Goal: Check status: Check status

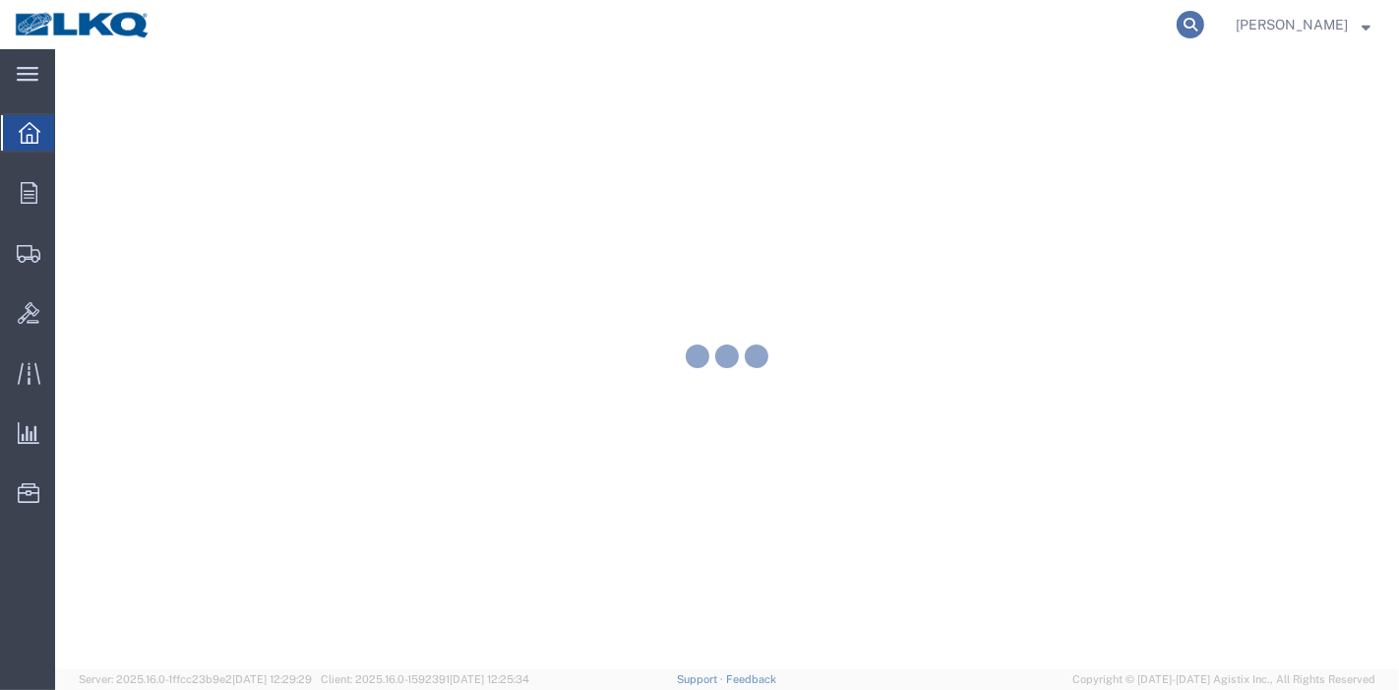
click at [1198, 11] on icon at bounding box center [1191, 25] width 28 height 28
click at [1056, 17] on input "search" at bounding box center [878, 24] width 598 height 47
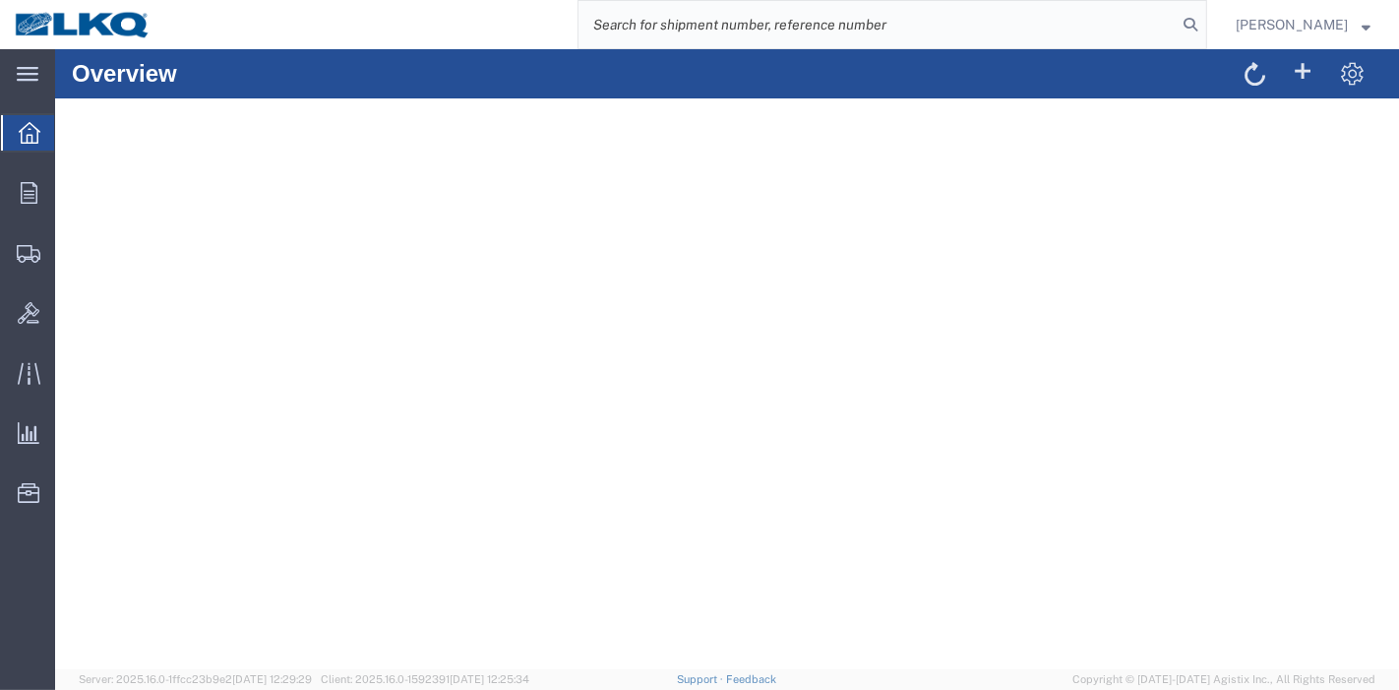
paste input "56275314"
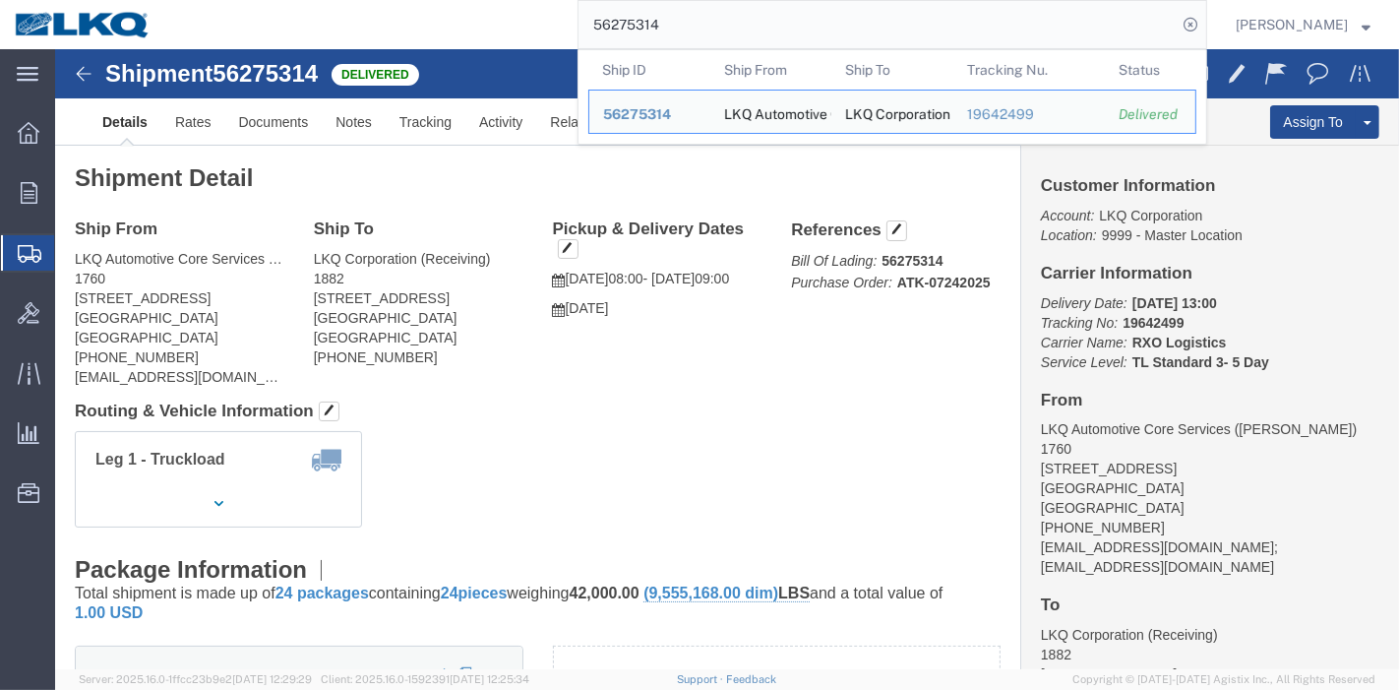
drag, startPoint x: 700, startPoint y: 37, endPoint x: 430, endPoint y: 35, distance: 269.6
click at [430, 35] on div "56275314 Ship ID Ship From Ship To Tracking Nu. Status Ship ID 56275314 Ship Fr…" at bounding box center [686, 24] width 1042 height 49
paste input "80395"
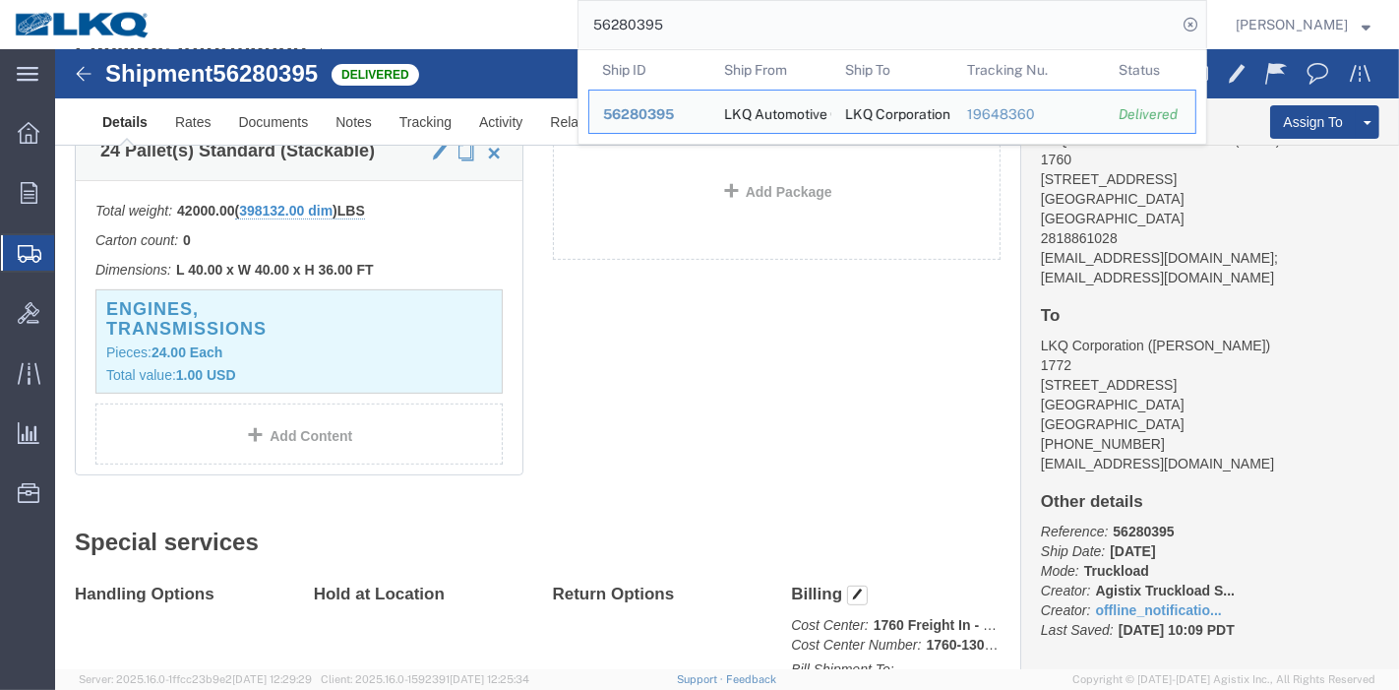
scroll to position [874, 0]
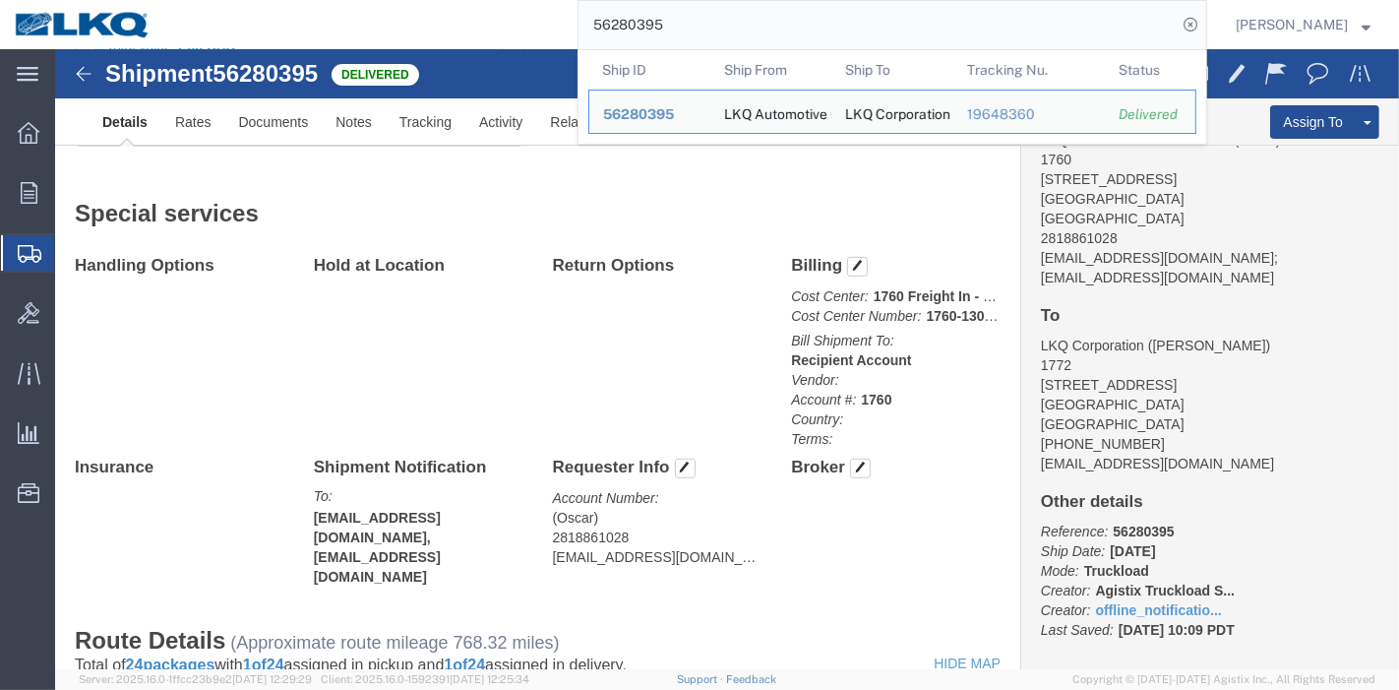
drag, startPoint x: 745, startPoint y: 30, endPoint x: 341, endPoint y: 30, distance: 403.4
click at [341, 30] on div "56280395 Ship ID Ship From Ship To Tracking Nu. Status Ship ID 56280395 Ship Fr…" at bounding box center [686, 24] width 1042 height 49
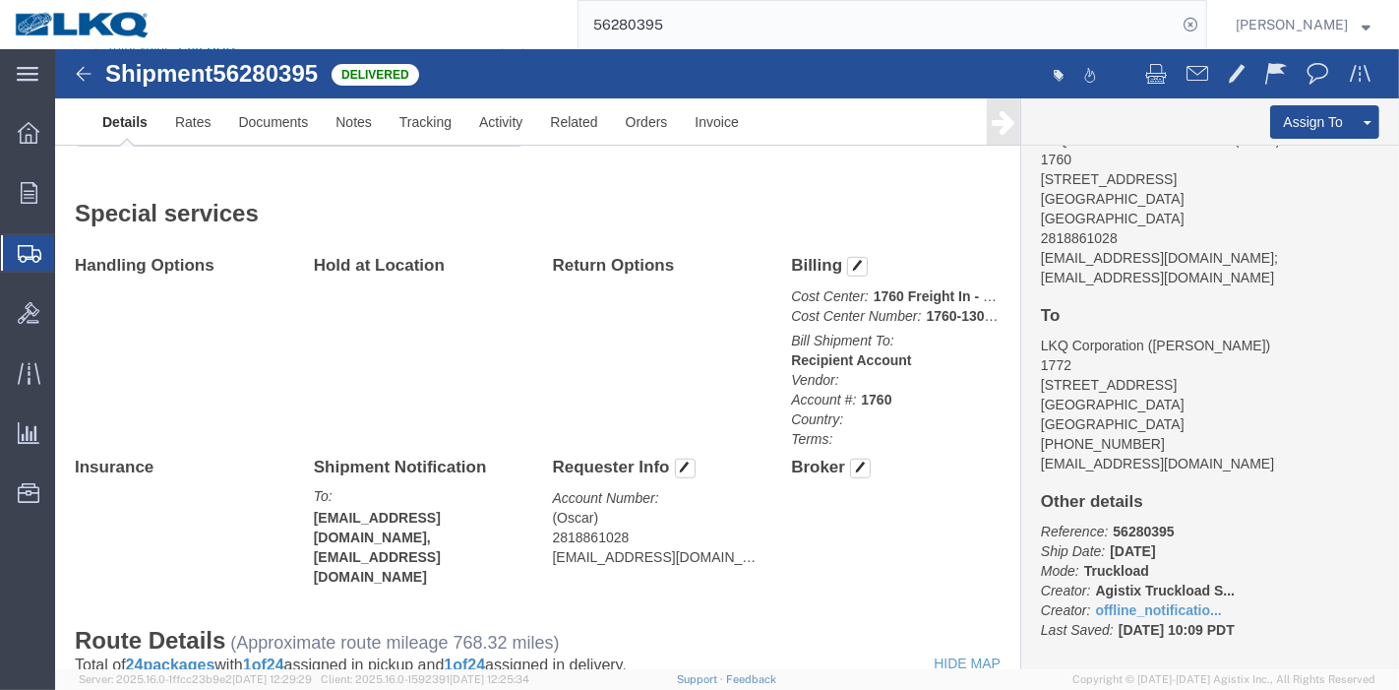
paste input "342659"
type input "56342659"
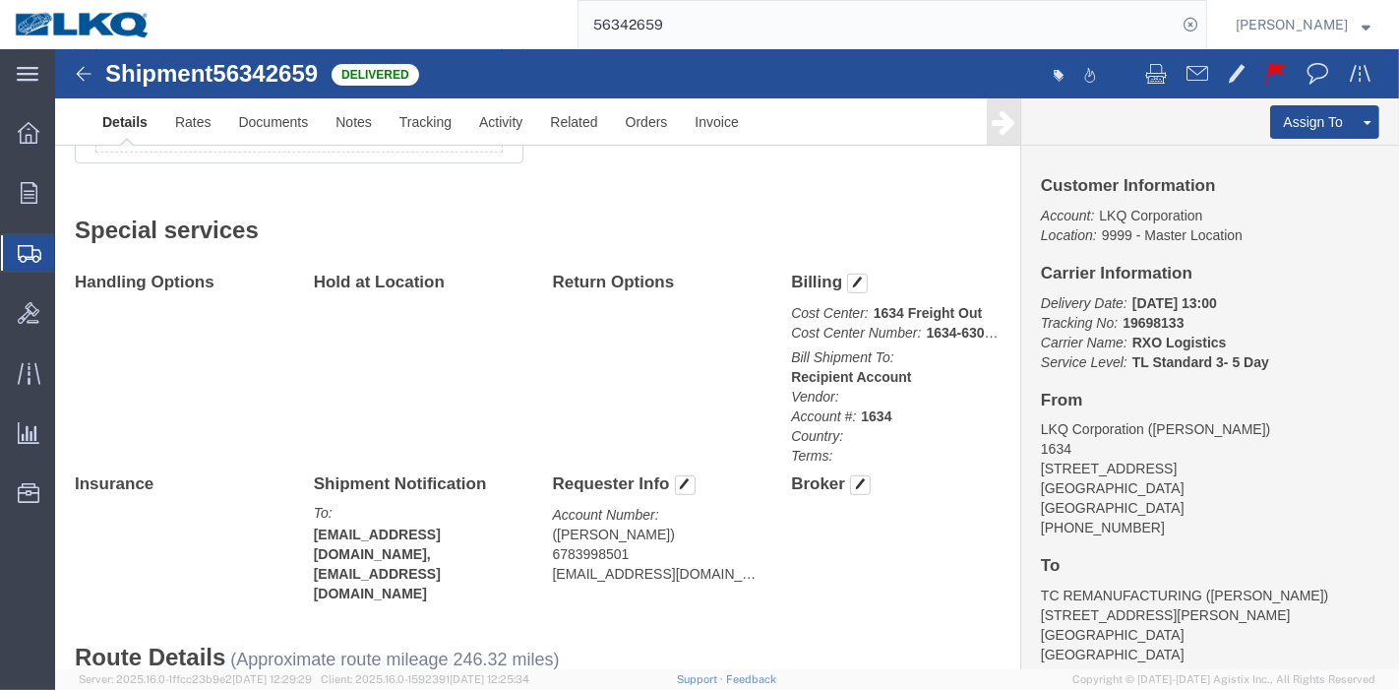
scroll to position [624, 0]
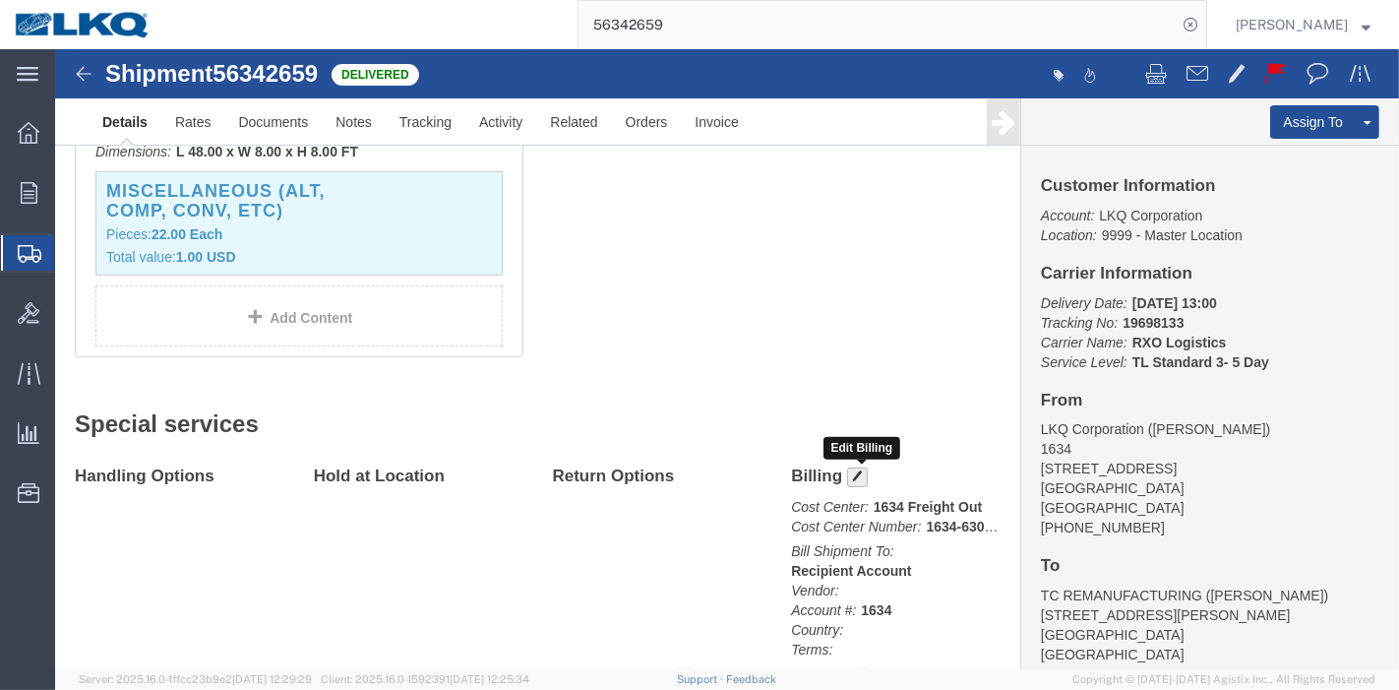
click span "button"
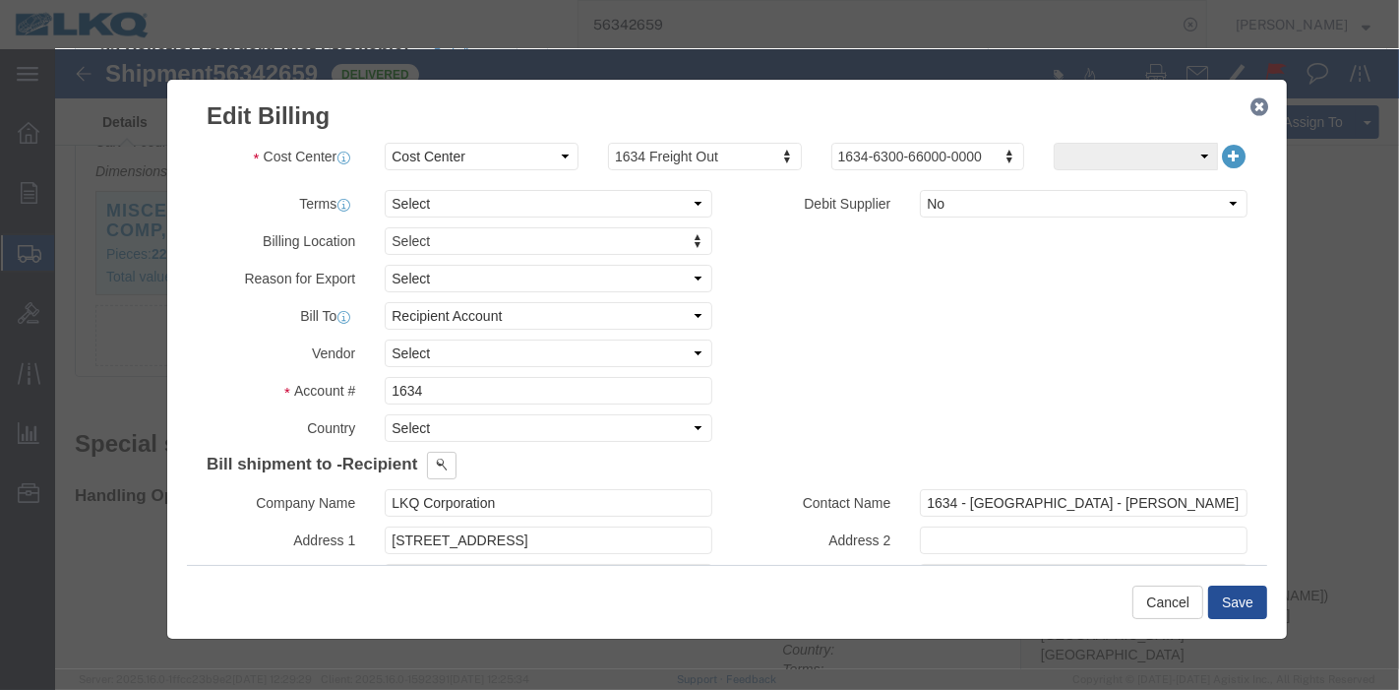
click icon "button"
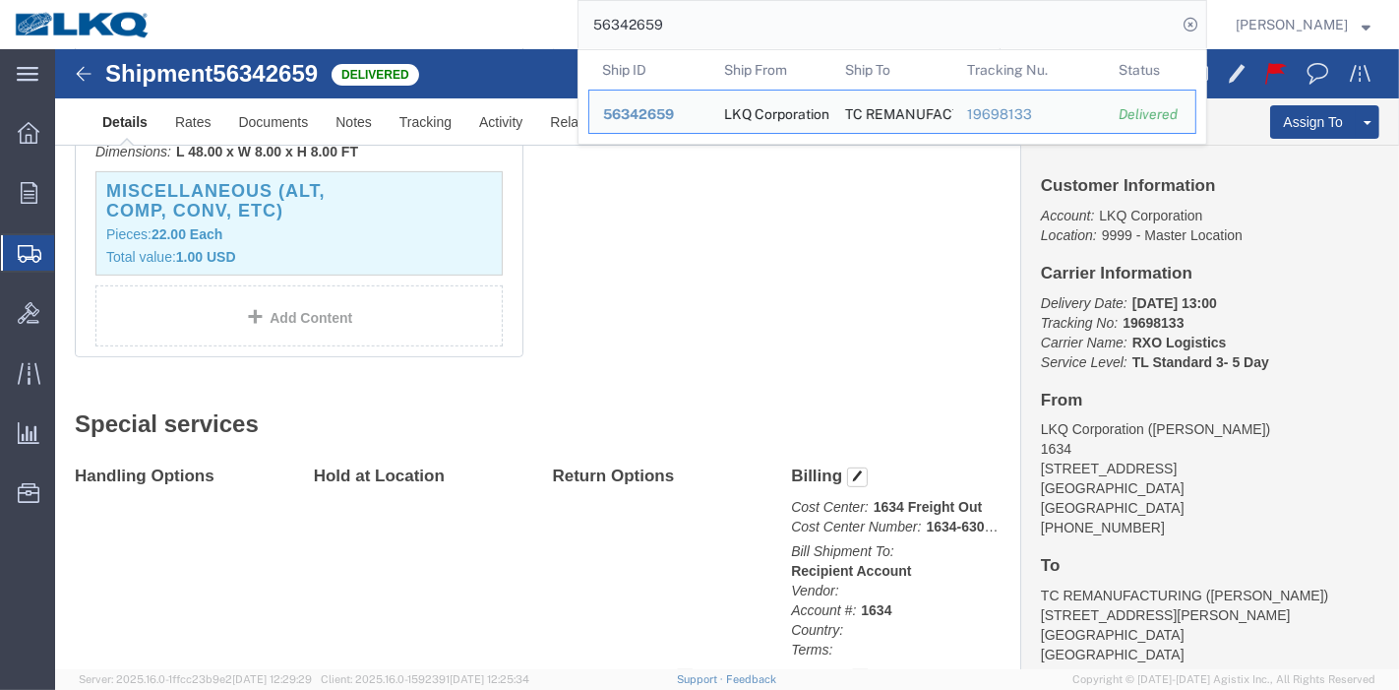
drag, startPoint x: 882, startPoint y: 39, endPoint x: 330, endPoint y: 32, distance: 552.0
click at [330, 32] on div "56342659 Ship ID Ship From Ship To Tracking Nu. Status Ship ID 56342659 Ship Fr…" at bounding box center [686, 24] width 1042 height 49
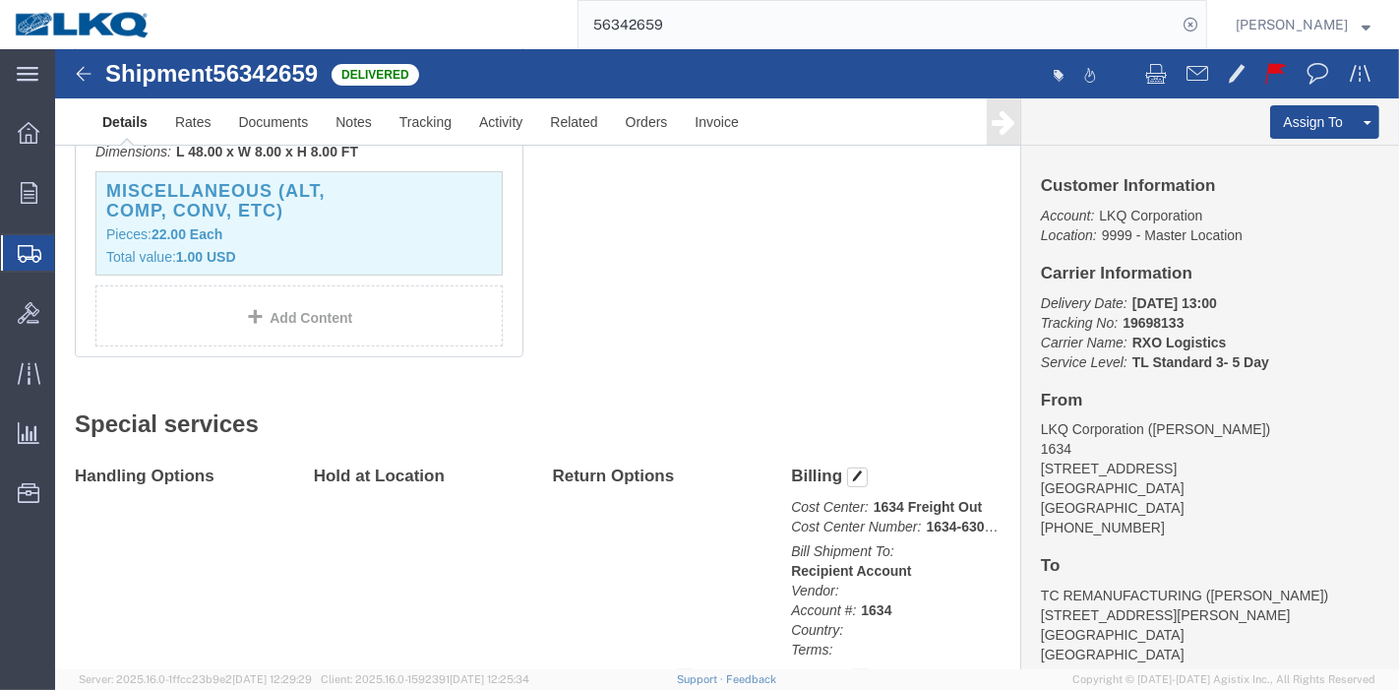
paste input "06286"
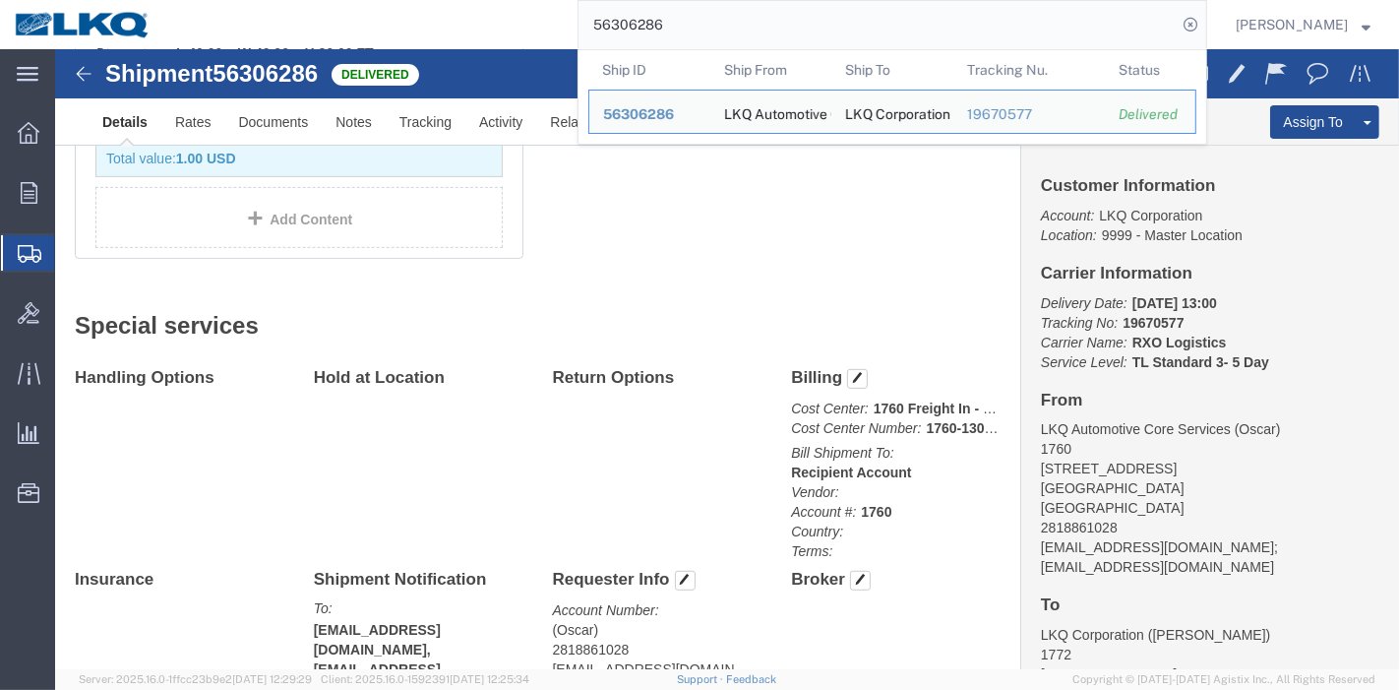
scroll to position [764, 0]
drag, startPoint x: 694, startPoint y: 33, endPoint x: 484, endPoint y: 29, distance: 209.6
click at [484, 29] on div "56306286 Ship ID Ship From Ship To Tracking Nu. Status Ship ID 56306286 Ship Fr…" at bounding box center [686, 24] width 1042 height 49
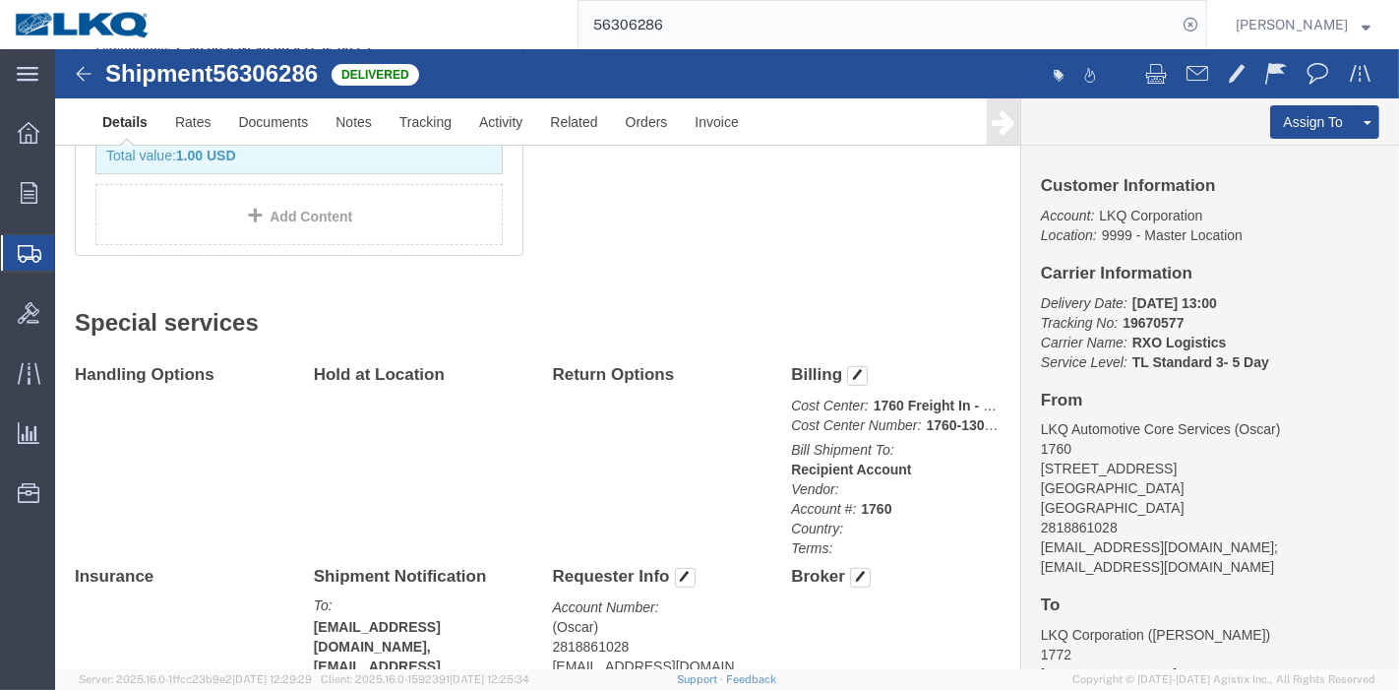
paste input "52"
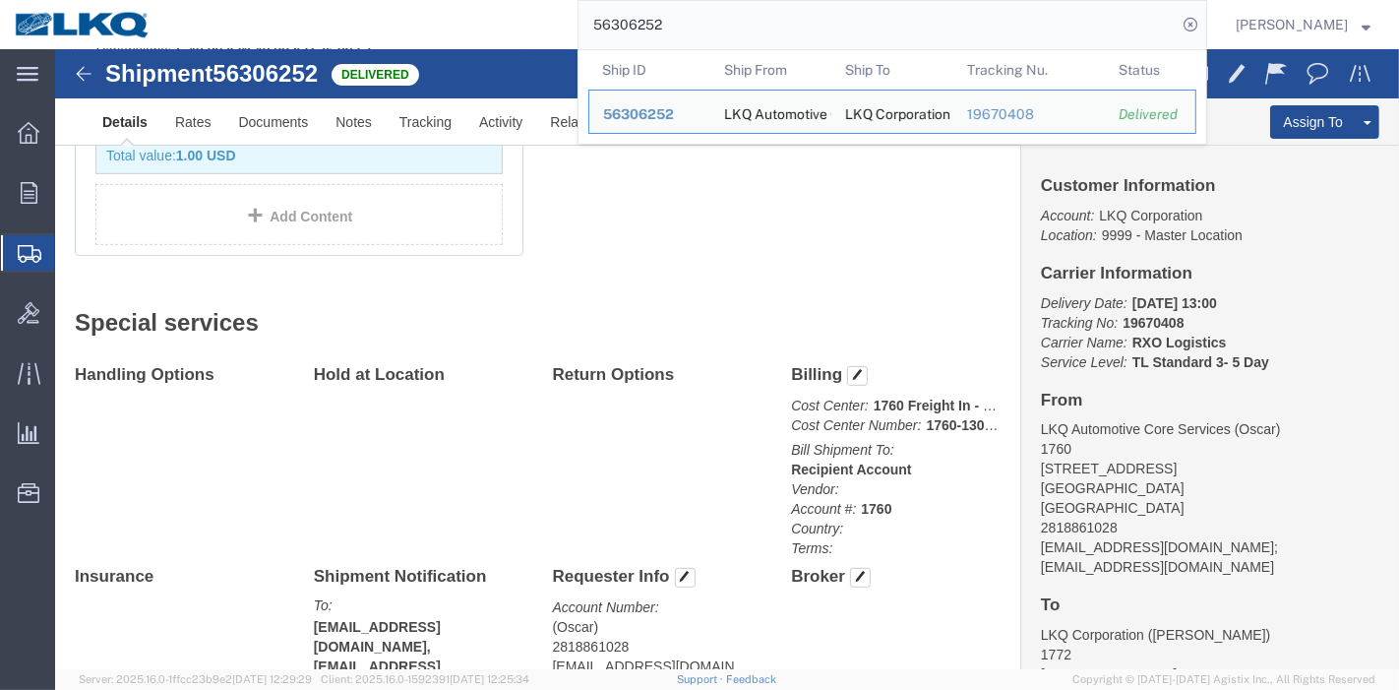
drag, startPoint x: 725, startPoint y: 28, endPoint x: 230, endPoint y: 34, distance: 495.0
click at [230, 34] on div "56306252 Ship ID Ship From Ship To Tracking Nu. Status Ship ID 56306252 Ship Fr…" at bounding box center [686, 24] width 1042 height 49
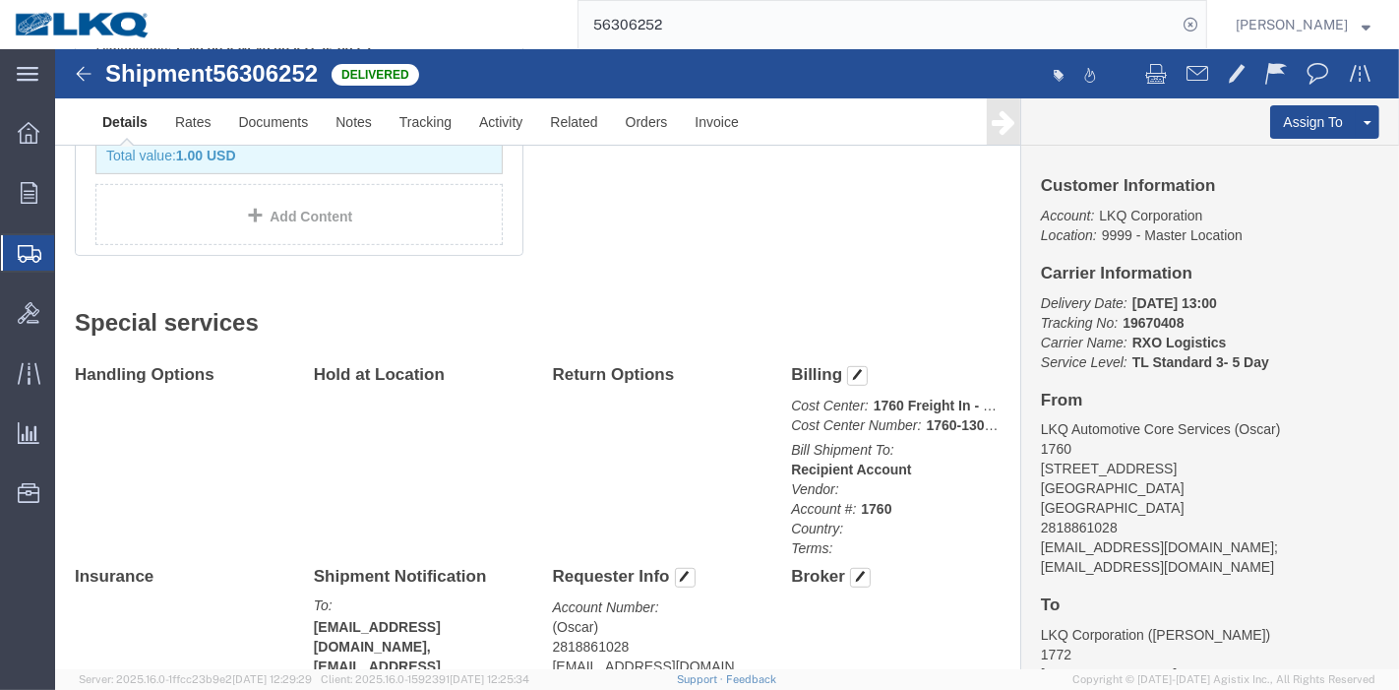
paste input "28037"
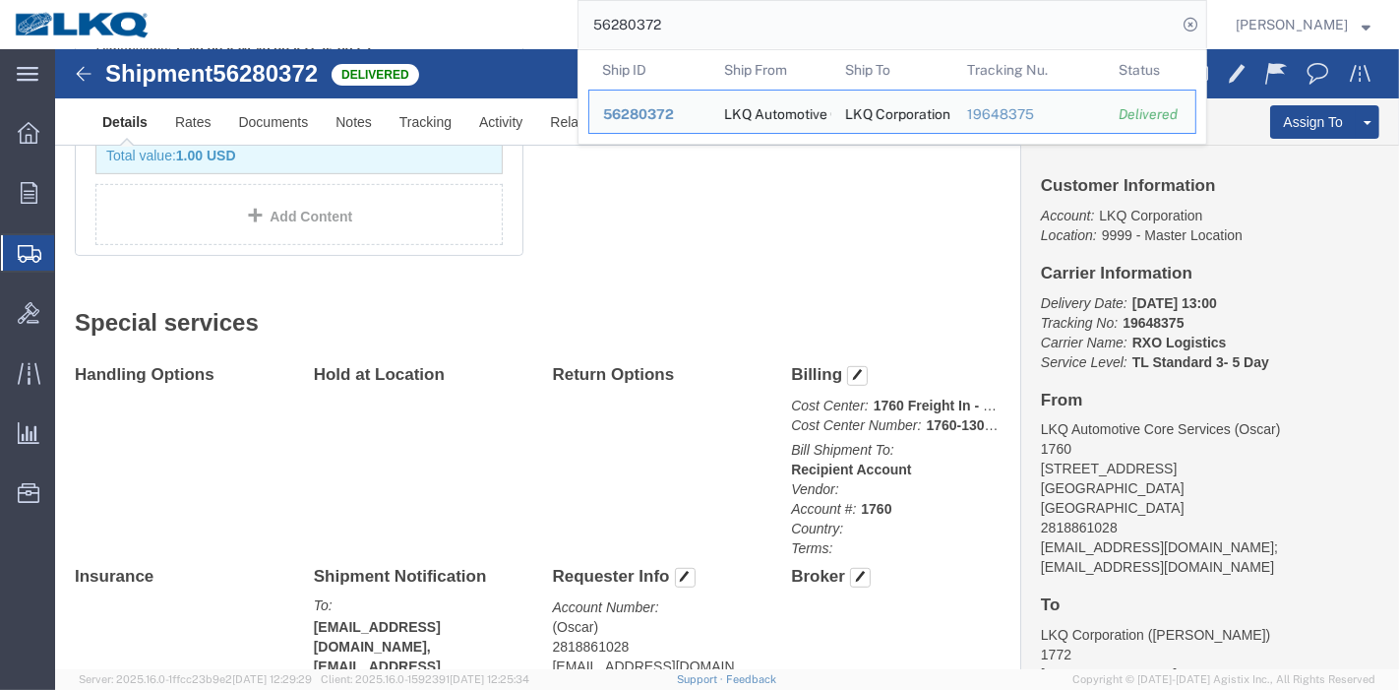
drag, startPoint x: 713, startPoint y: 29, endPoint x: 424, endPoint y: 25, distance: 289.3
click at [424, 25] on div "56280372 Ship ID Ship From Ship To Tracking Nu. Status Ship ID 56280372 Ship Fr…" at bounding box center [686, 24] width 1042 height 49
paste input "5080491"
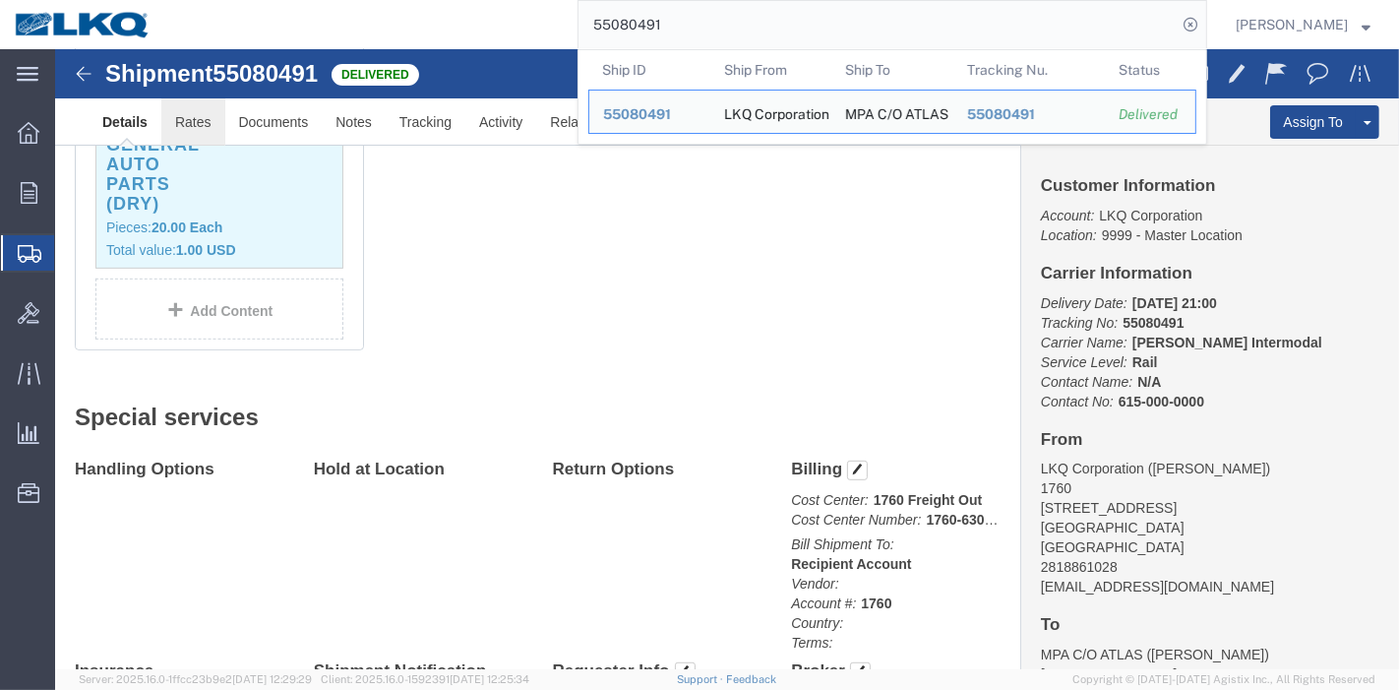
click link "Rates"
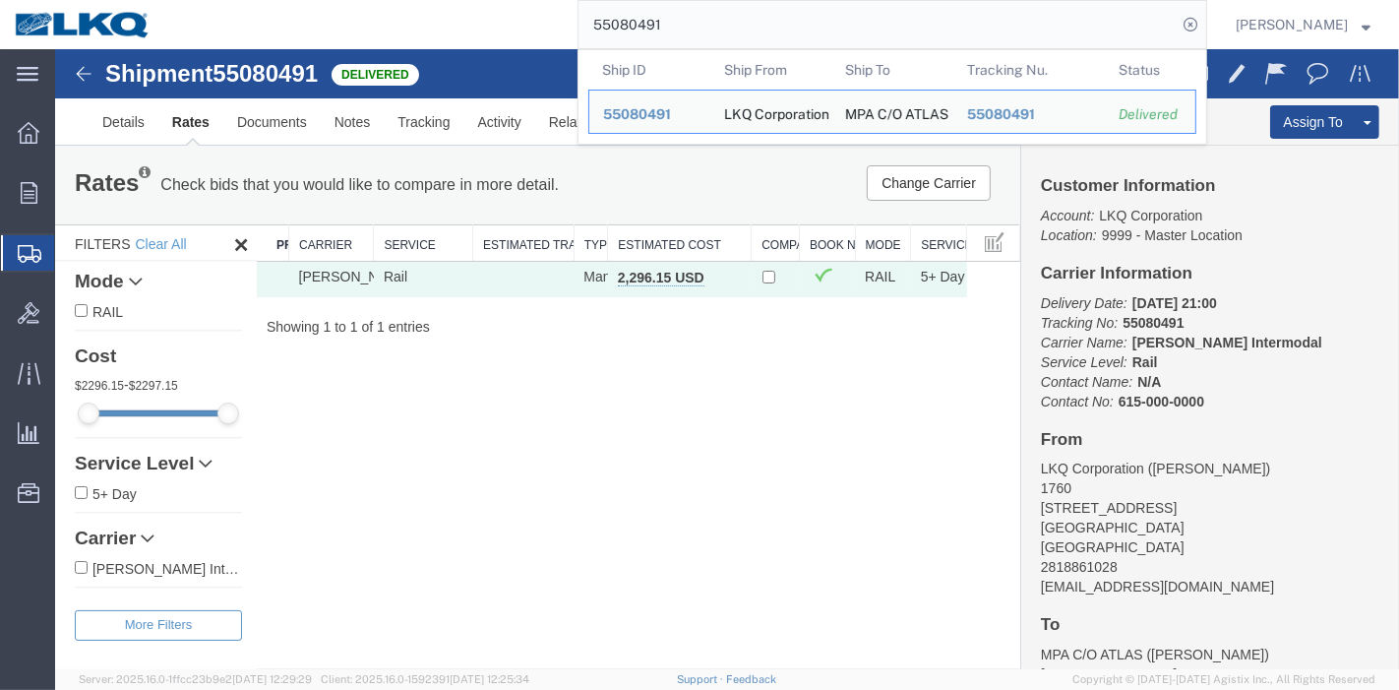
drag, startPoint x: 748, startPoint y: 26, endPoint x: 336, endPoint y: 40, distance: 411.5
click at [336, 40] on div "55080491 Ship ID Ship From Ship To Tracking Nu. Status Ship ID 55080491 Ship Fr…" at bounding box center [686, 24] width 1042 height 49
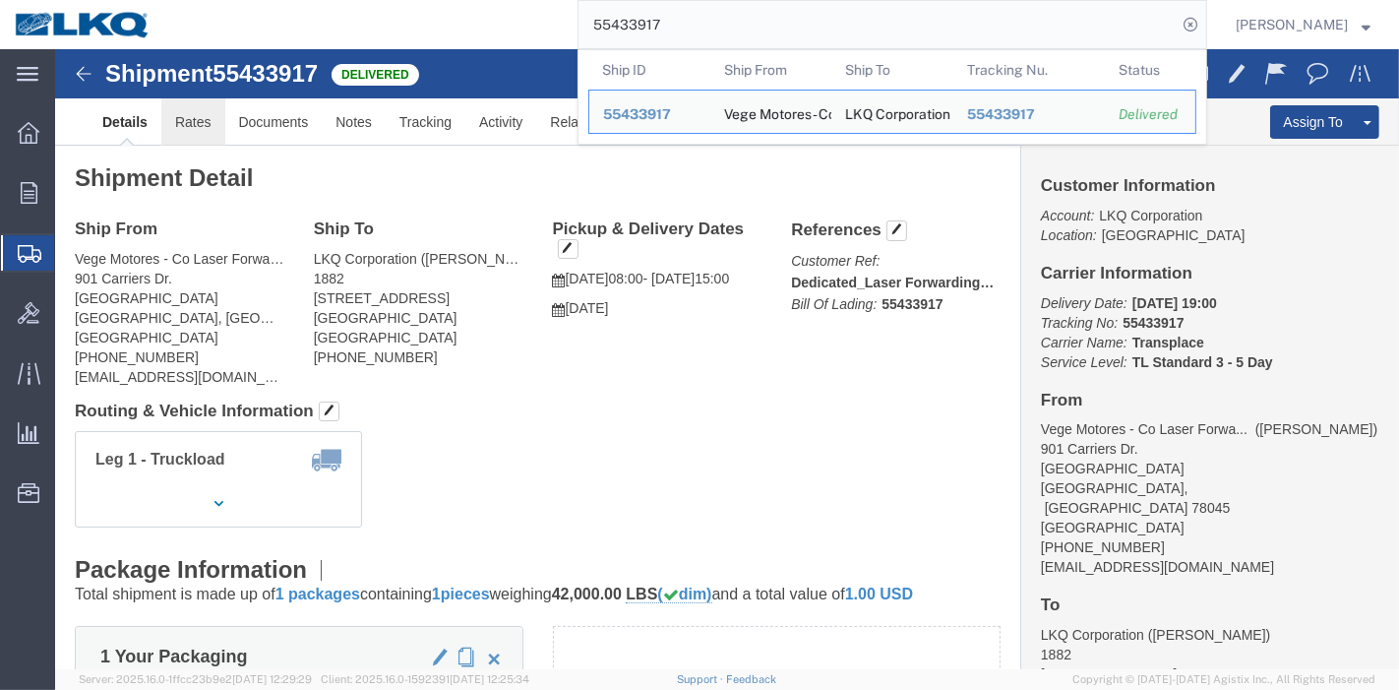
click link "Rates"
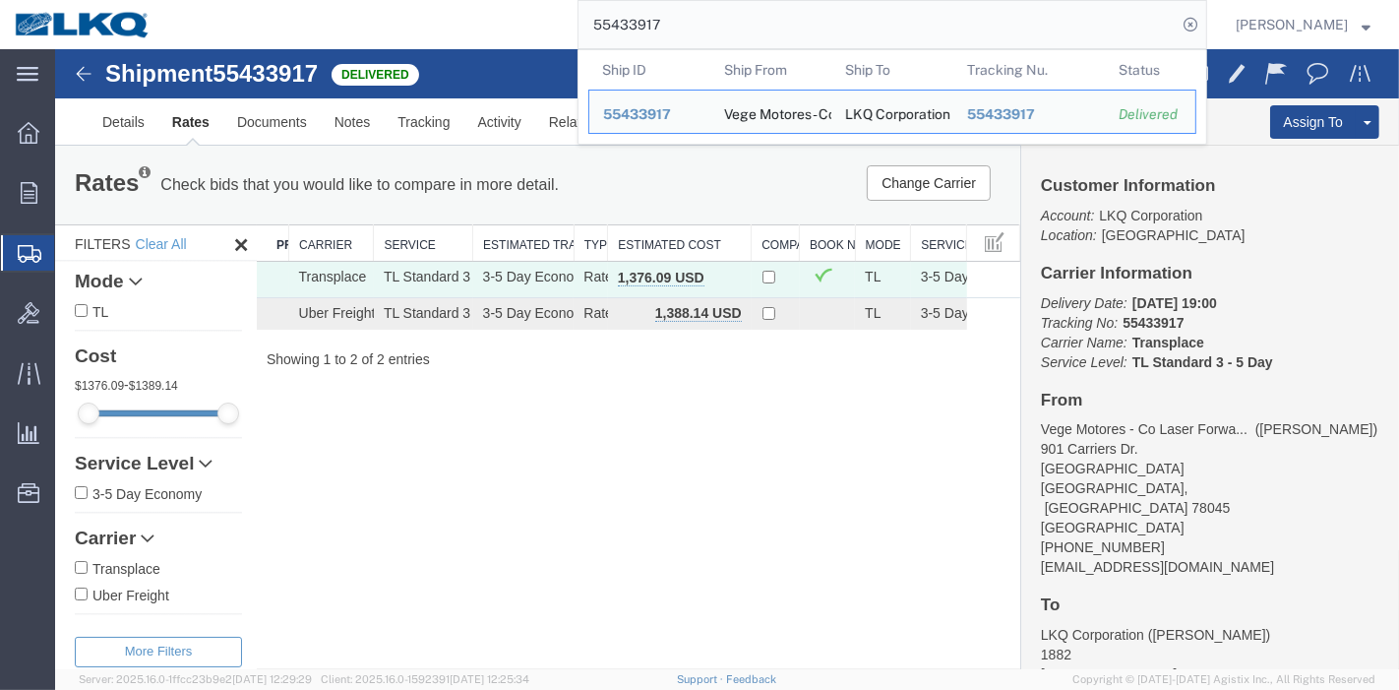
click at [315, 17] on div "55433917 Ship ID Ship From Ship To Tracking Nu. Status Ship ID 55433917 Ship Fr…" at bounding box center [686, 24] width 1042 height 49
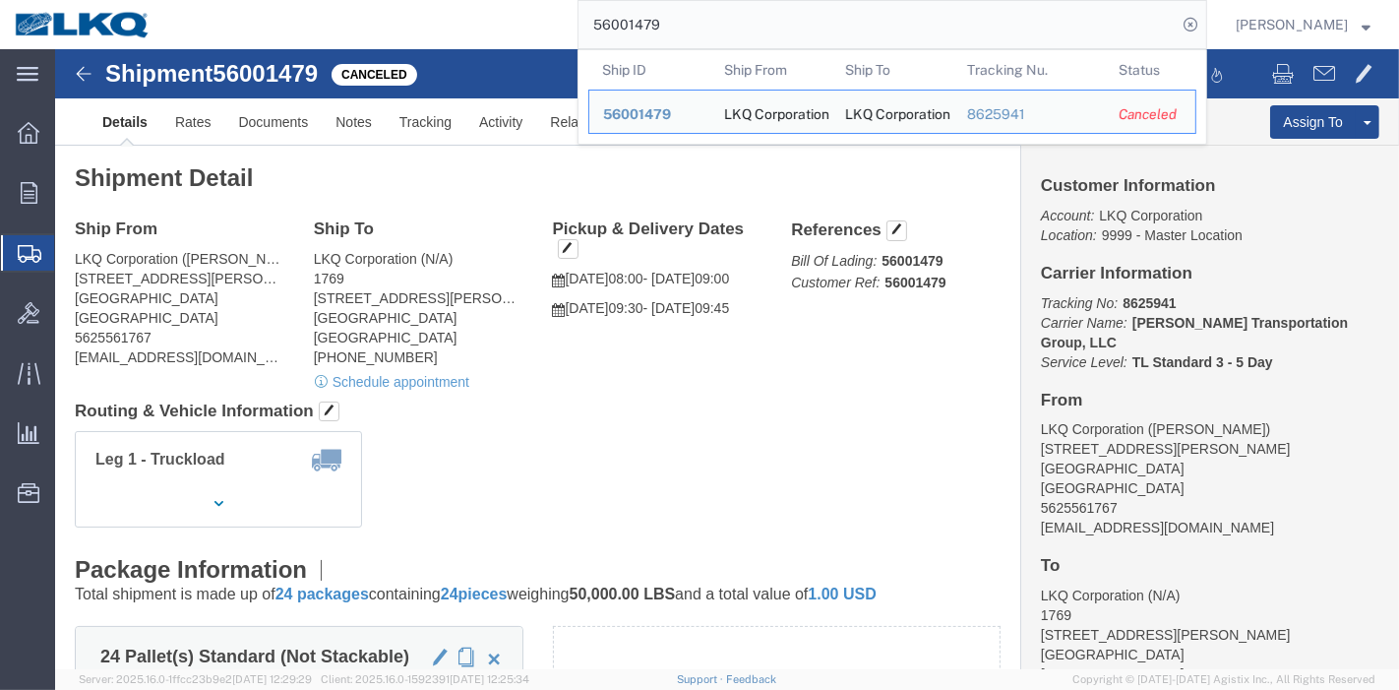
drag, startPoint x: 719, startPoint y: 37, endPoint x: 540, endPoint y: 21, distance: 179.9
click at [540, 21] on div "56001479 Ship ID Ship From Ship To Tracking Nu. Status Ship ID 56001479 Ship Fr…" at bounding box center [686, 24] width 1042 height 49
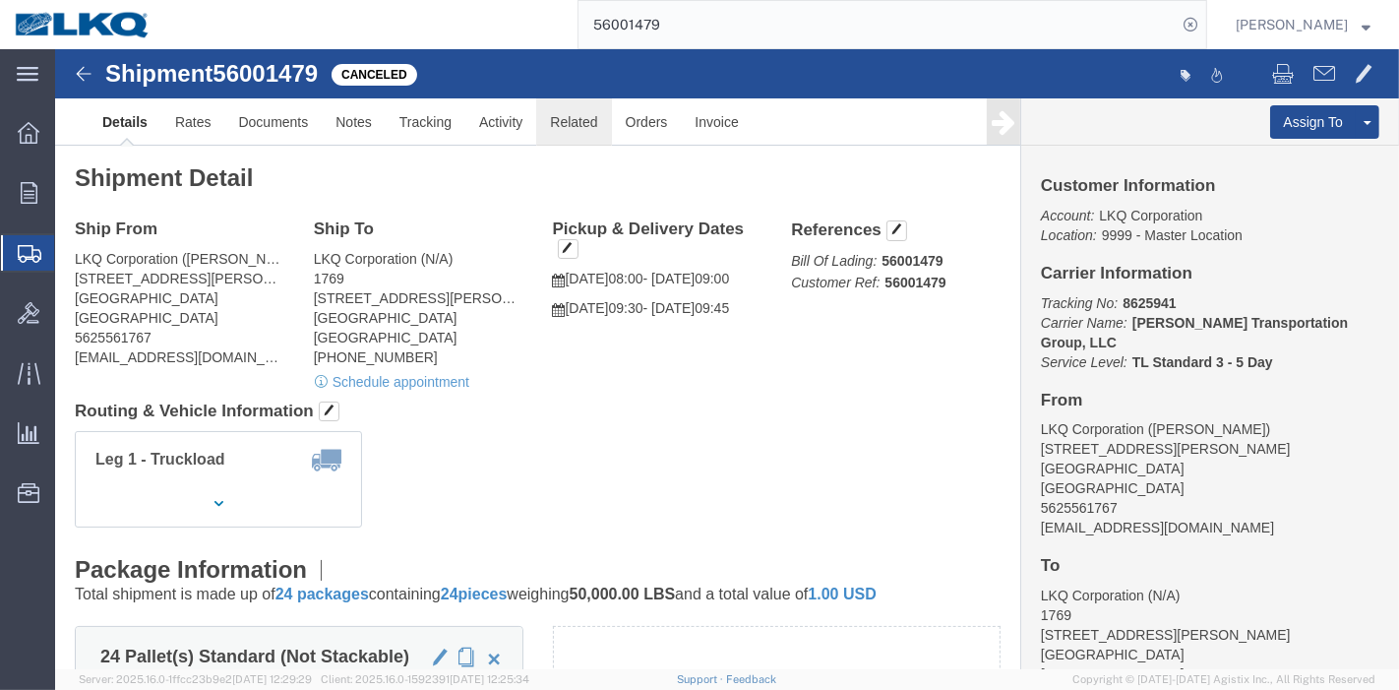
paste input "5859091"
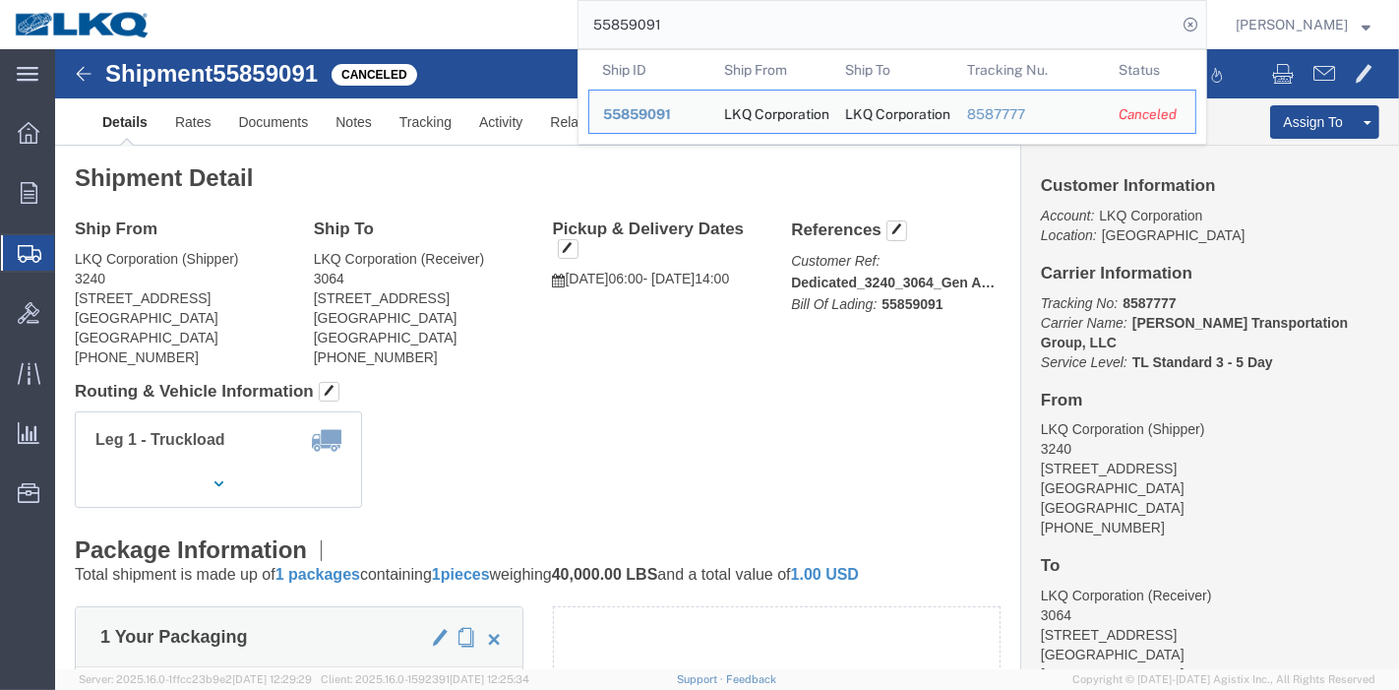
drag, startPoint x: 727, startPoint y: 24, endPoint x: 303, endPoint y: -8, distance: 425.2
click at [303, 0] on html "main_menu Created with Sketch. Collapse Menu Overview Orders Order Manager Crea…" at bounding box center [699, 345] width 1399 height 690
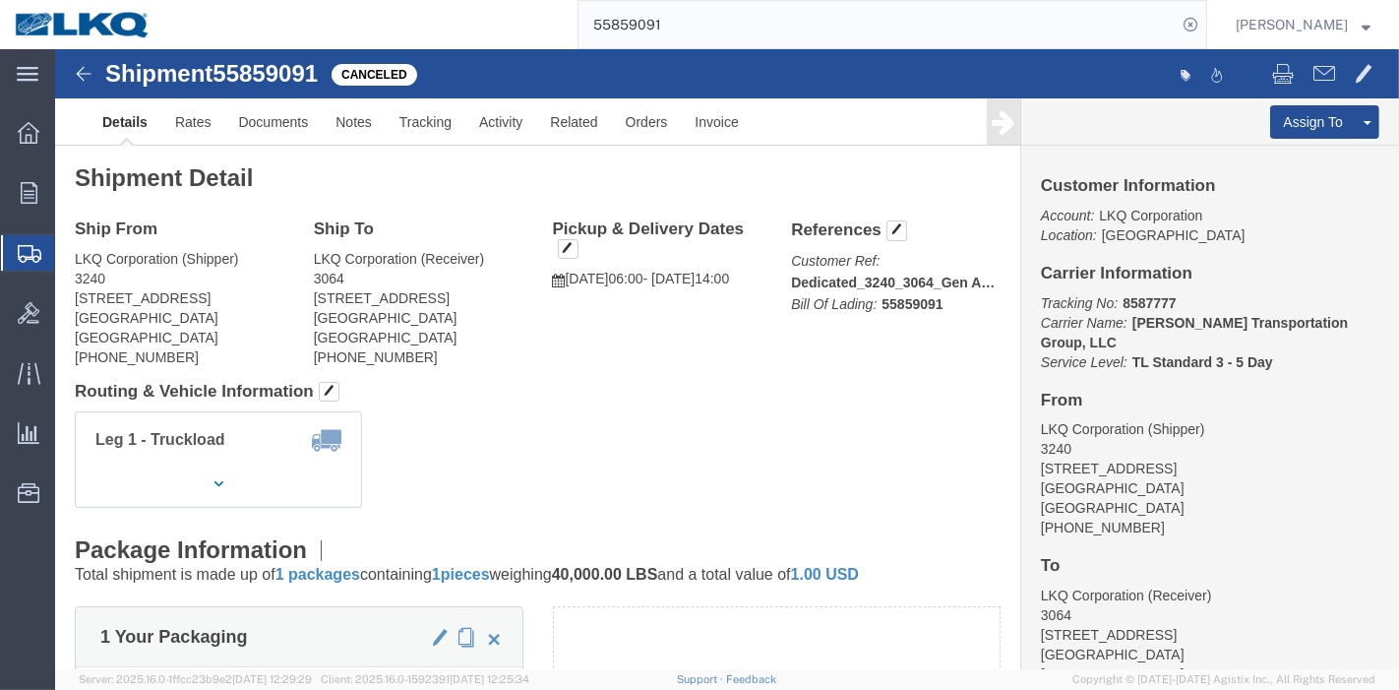
paste input "6010473"
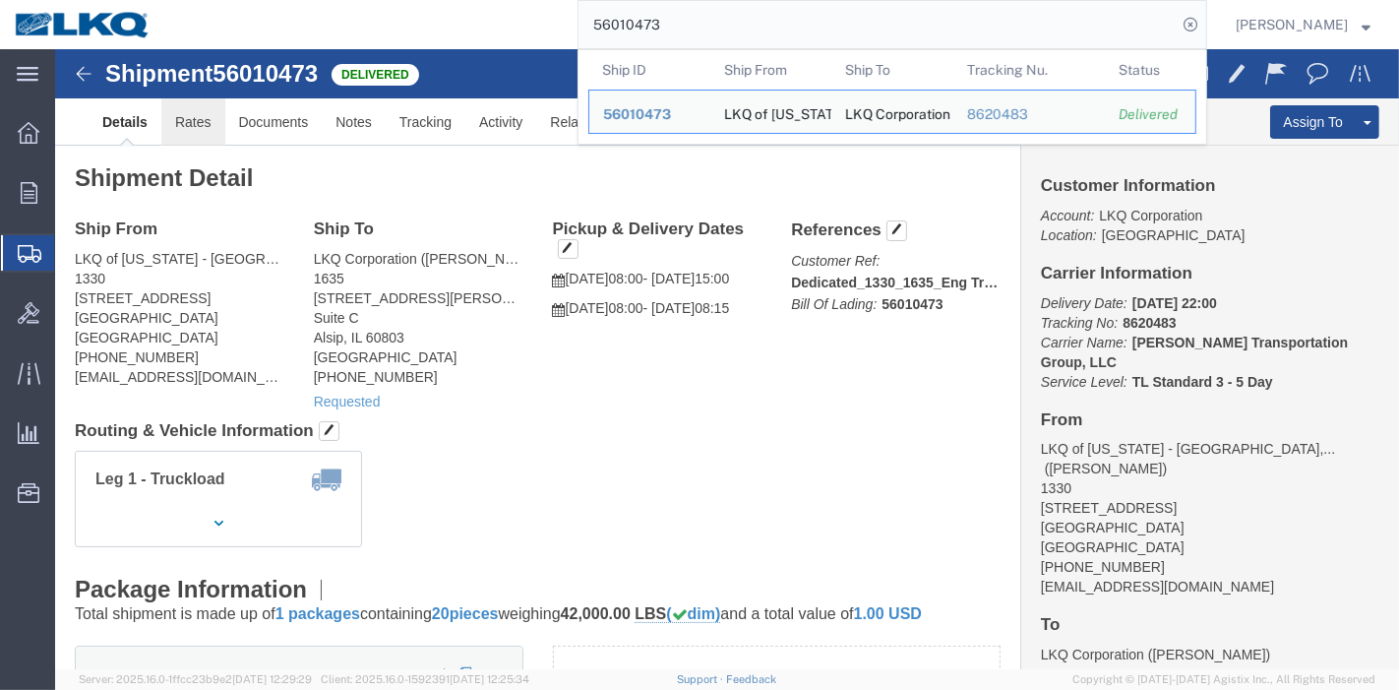
click link "Rates"
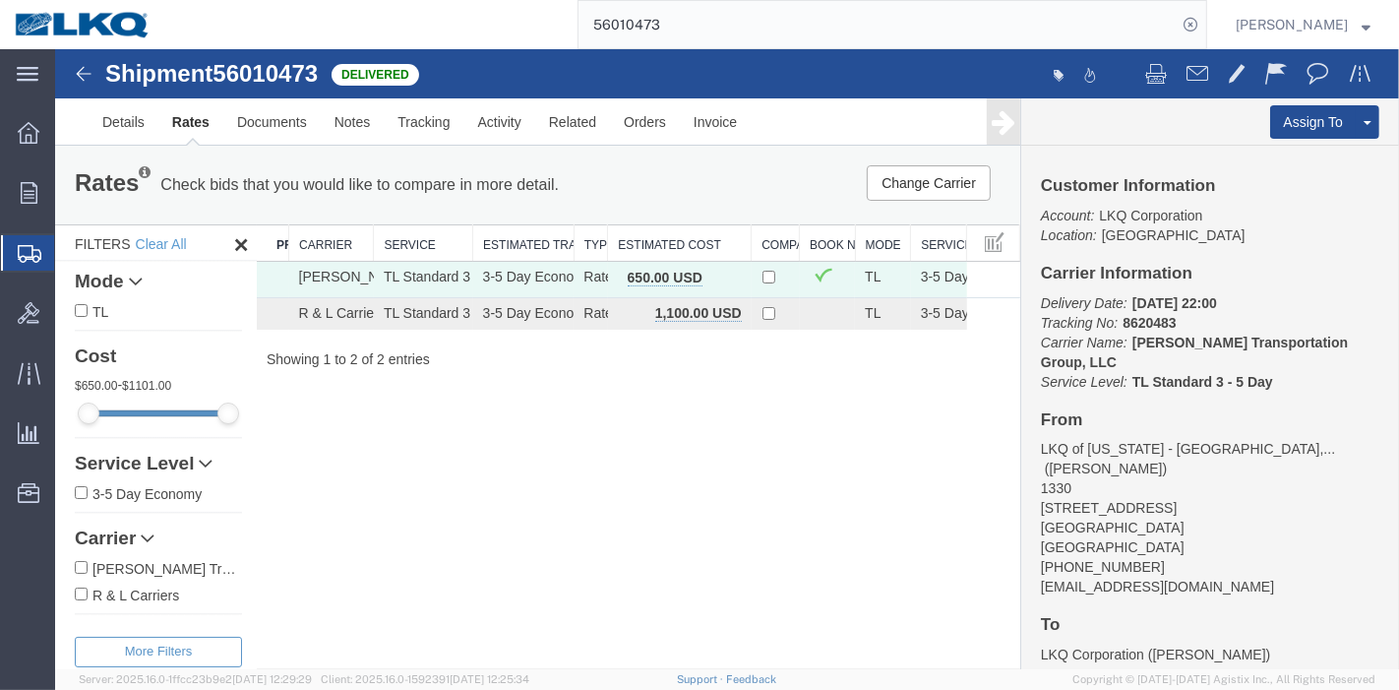
drag, startPoint x: 702, startPoint y: 14, endPoint x: 415, endPoint y: 14, distance: 286.3
click at [415, 14] on div "56010473" at bounding box center [686, 24] width 1042 height 49
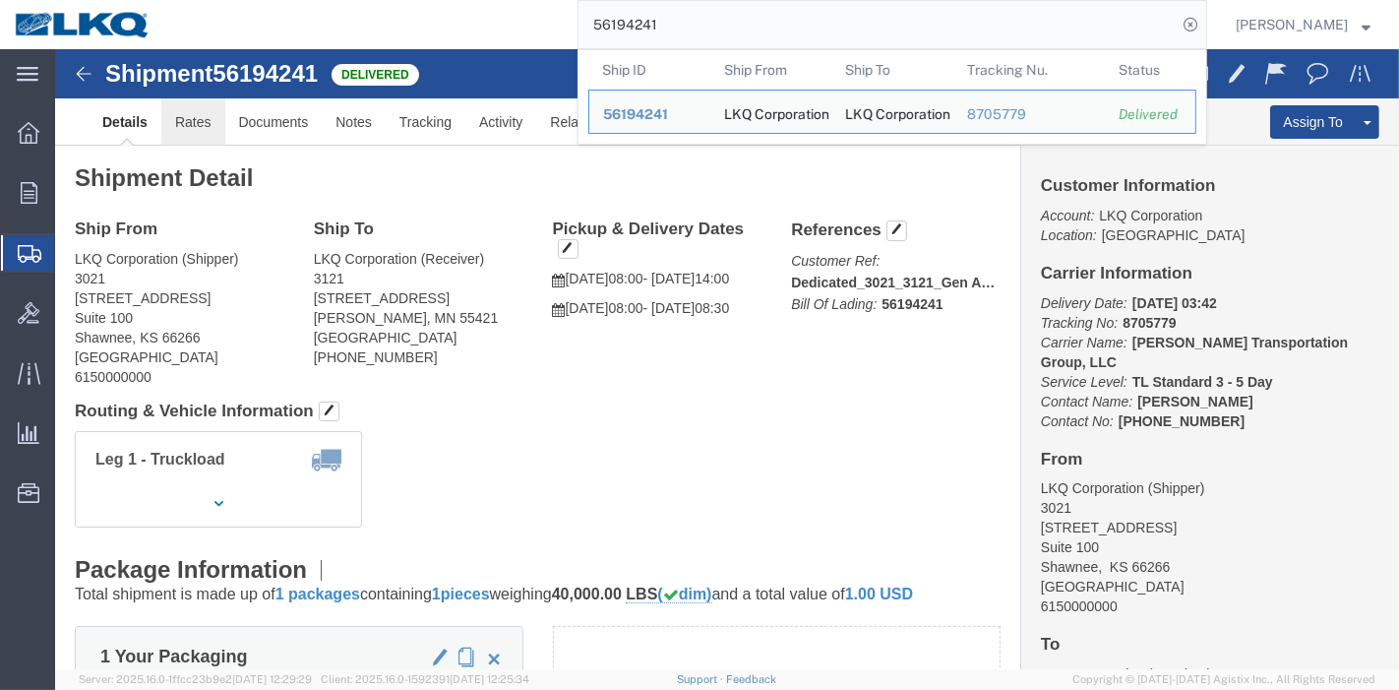
click link "Rates"
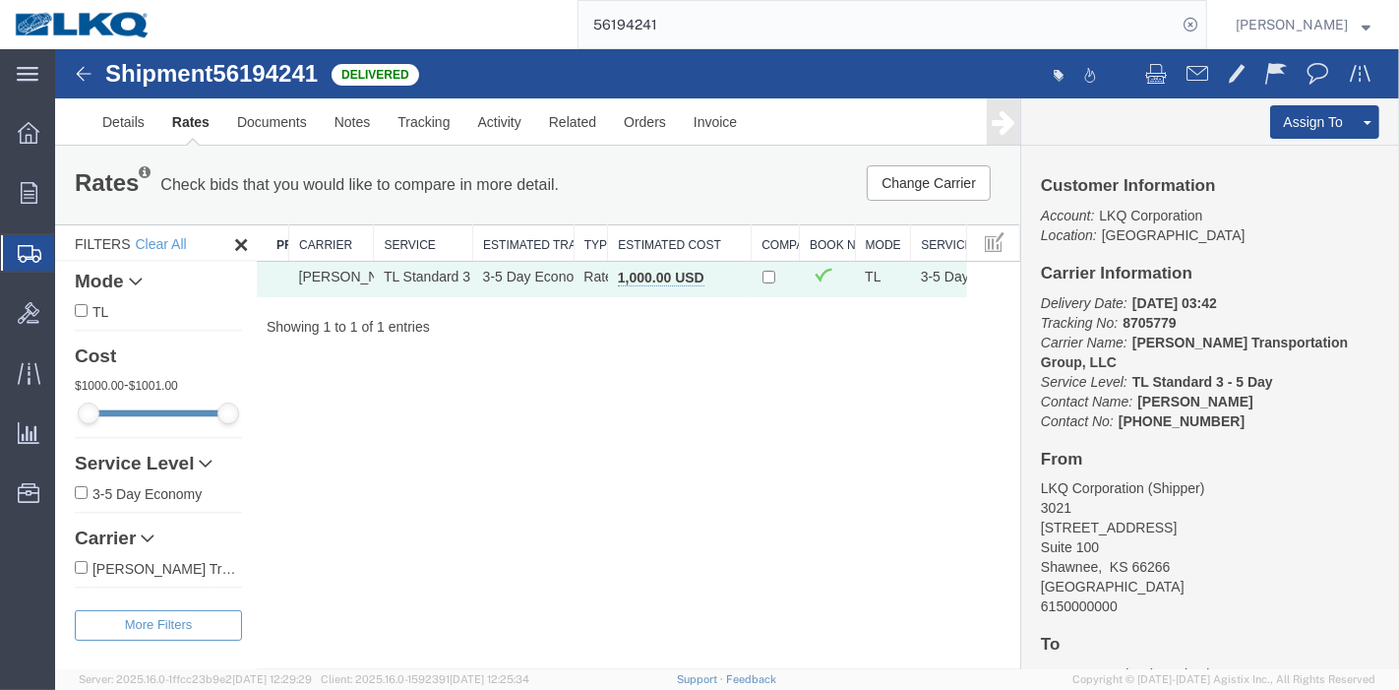
click at [900, 414] on div "Shipment 56194241 1 of 1 Delivered Details Rates Documents Notes Tracking Activ…" at bounding box center [726, 359] width 1344 height 620
click at [137, 111] on link "Details" at bounding box center [123, 121] width 70 height 47
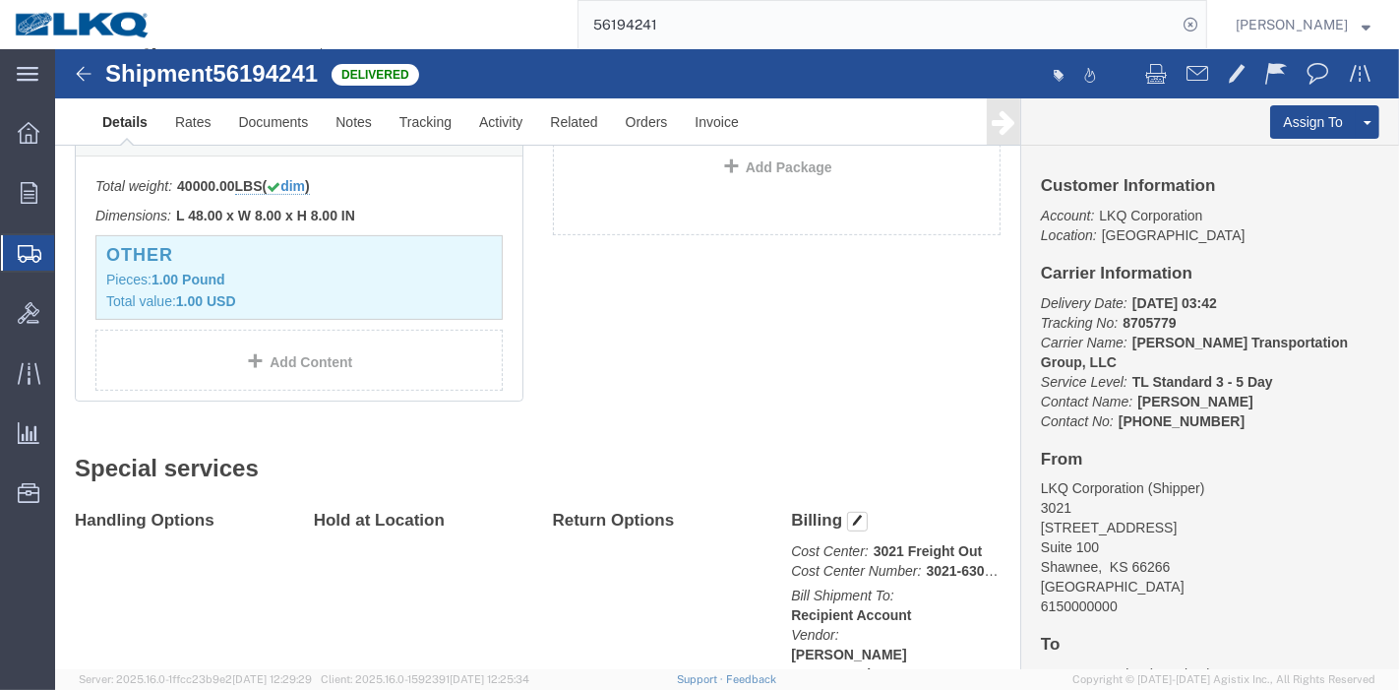
scroll to position [546, 0]
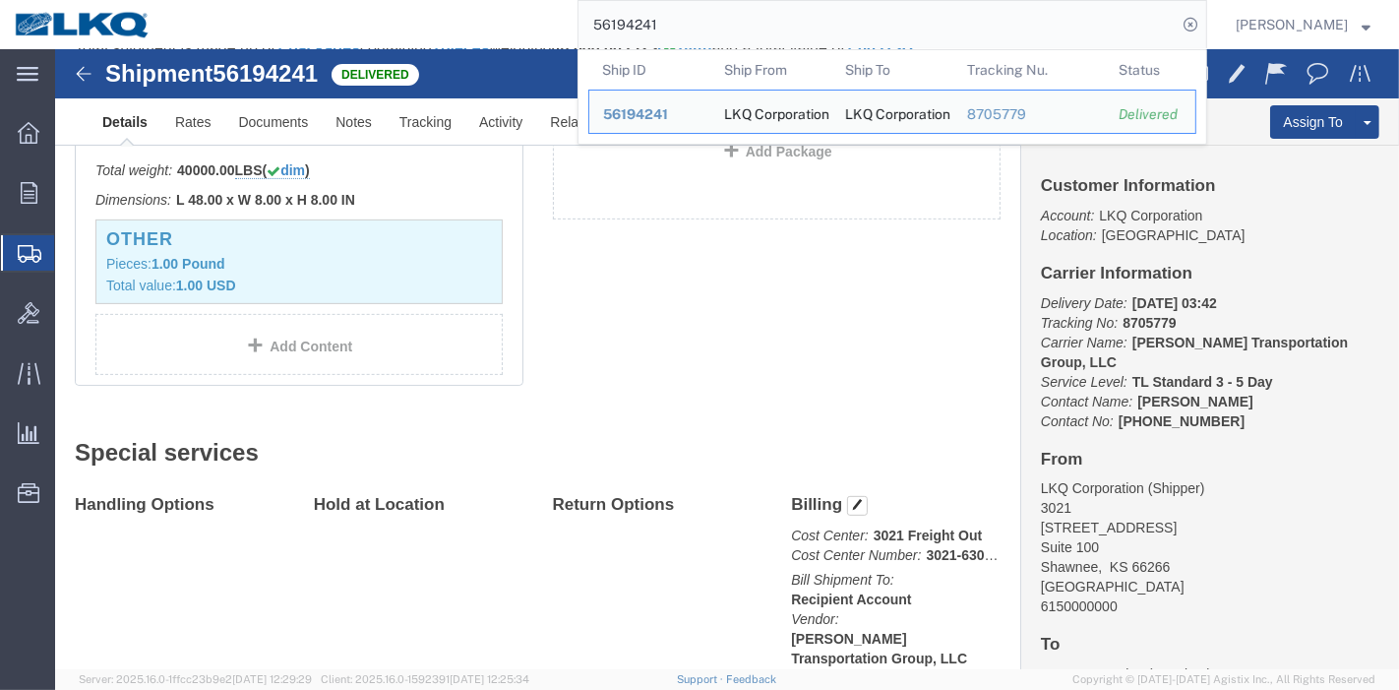
drag, startPoint x: 689, startPoint y: 20, endPoint x: 480, endPoint y: 38, distance: 209.4
click at [480, 38] on div "56194241 Ship ID Ship From Ship To Tracking Nu. Status Ship ID 56194241 Ship Fr…" at bounding box center [686, 24] width 1042 height 49
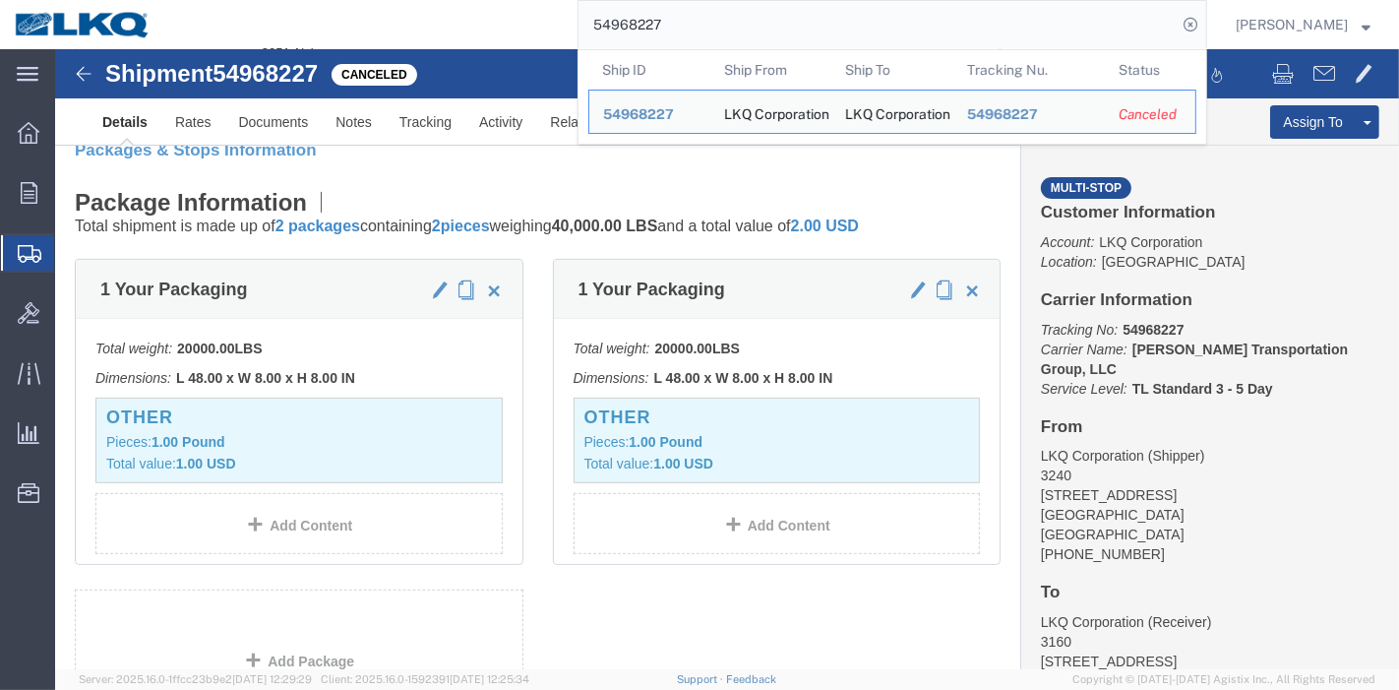
drag, startPoint x: 729, startPoint y: 42, endPoint x: 306, endPoint y: 44, distance: 423.1
click at [306, 44] on div "54968227 Ship ID Ship From Ship To Tracking Nu. Status Ship ID 54968227 Ship Fr…" at bounding box center [686, 24] width 1042 height 49
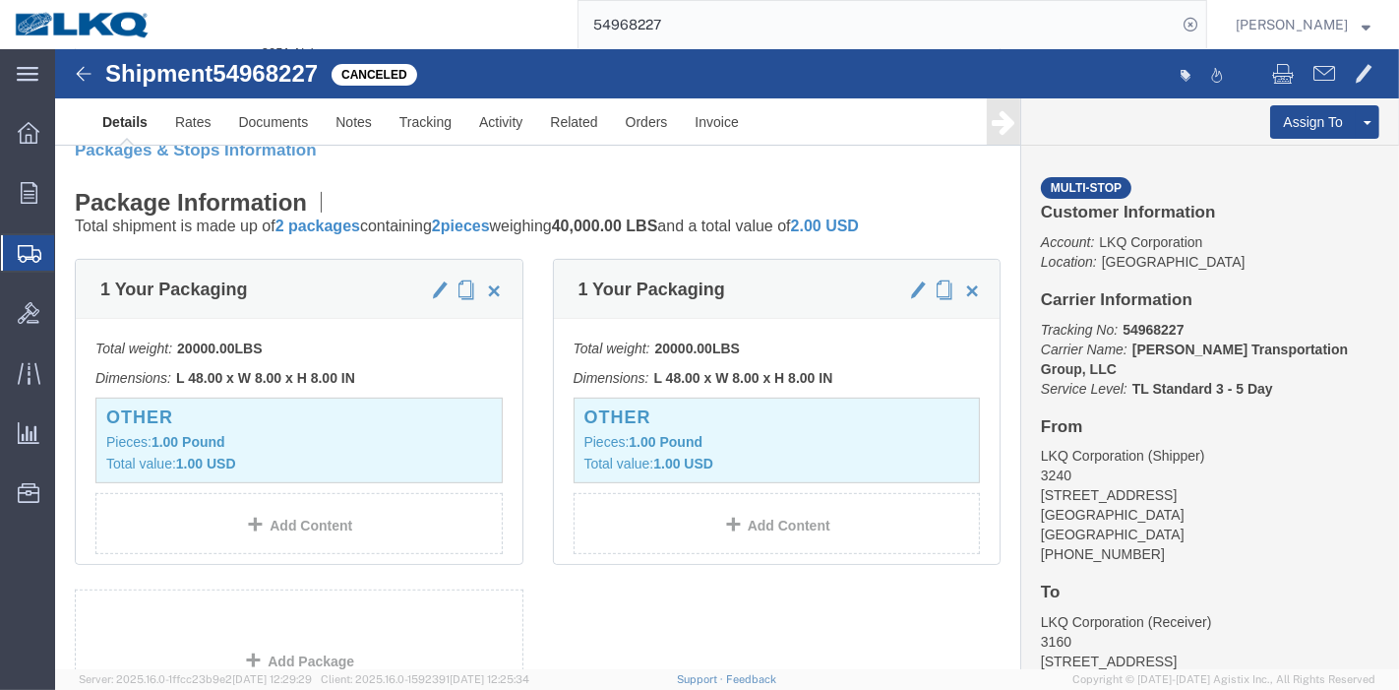
paste input "6194242"
type input "56194242"
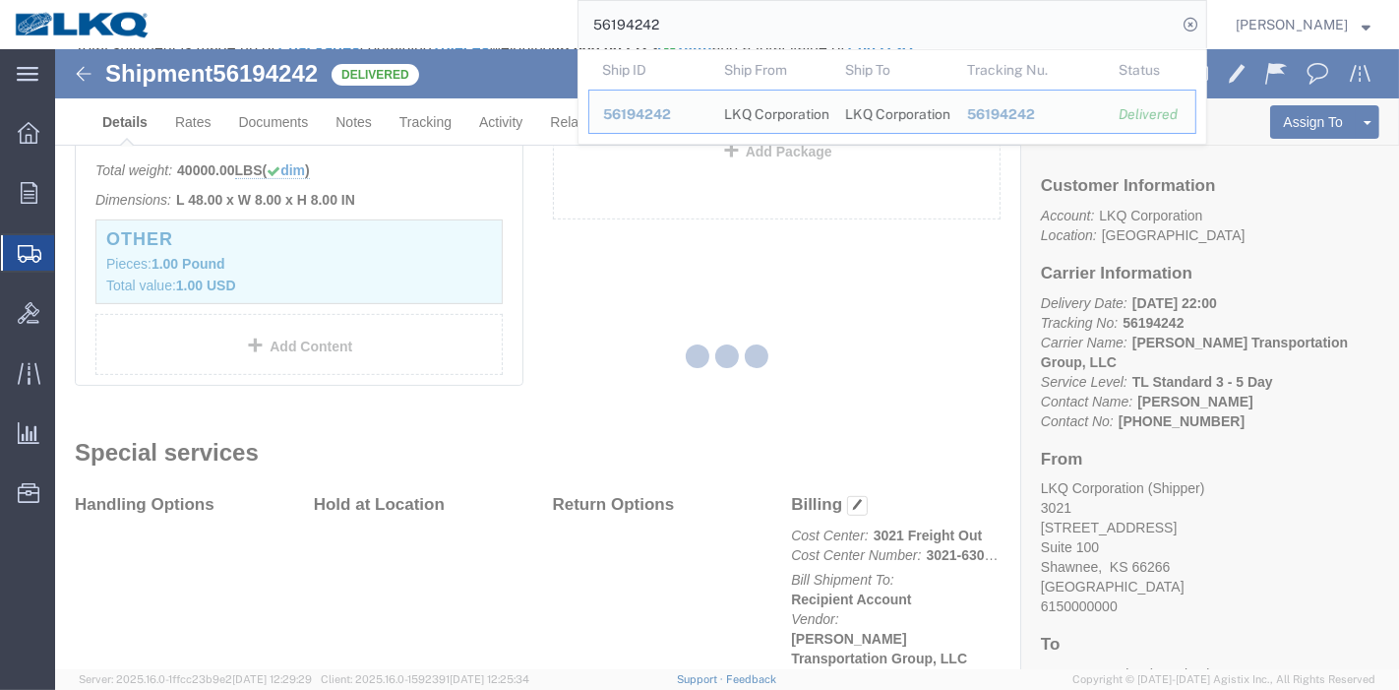
click at [660, 348] on div at bounding box center [727, 359] width 1344 height 620
